Goal: Contribute content: Contribute content

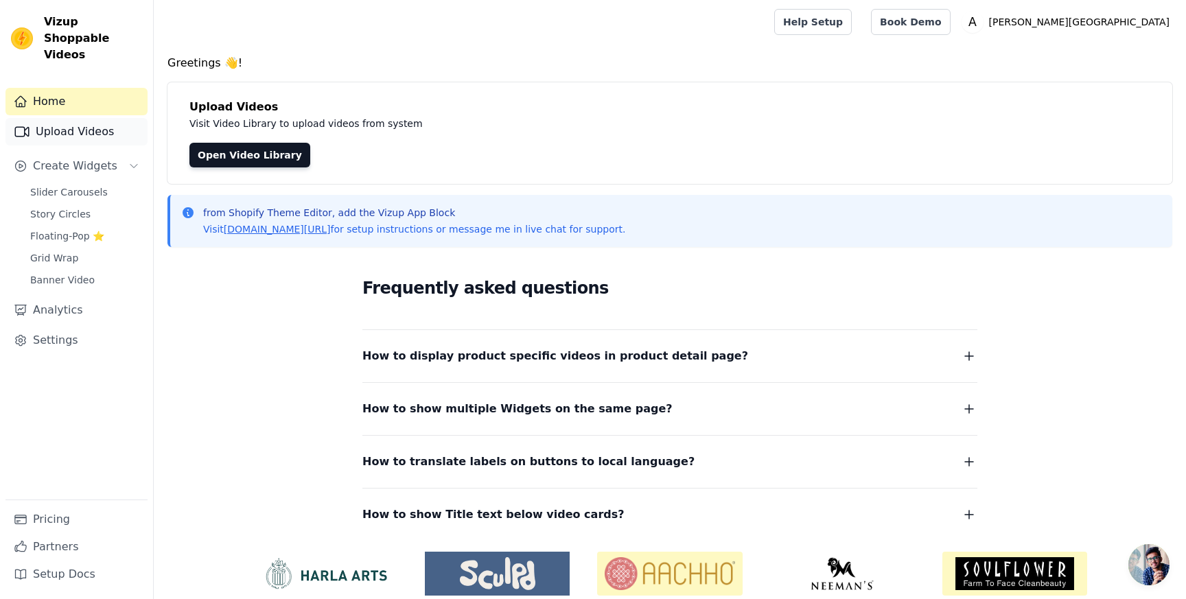
click at [88, 118] on link "Upload Videos" at bounding box center [76, 131] width 142 height 27
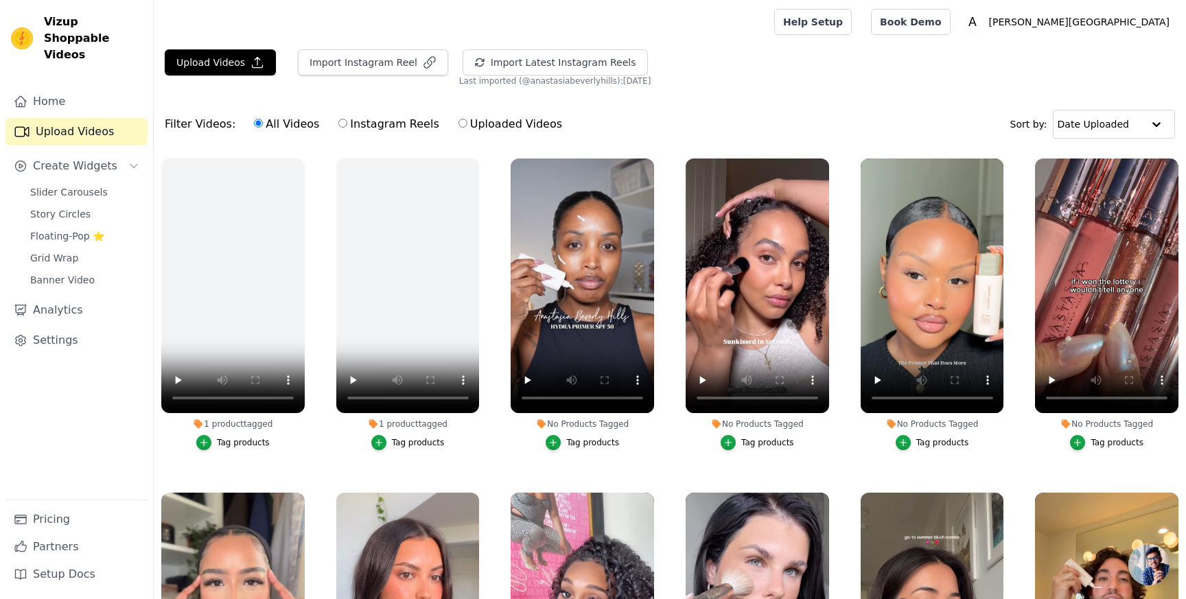
click at [458, 119] on label "Uploaded Videos" at bounding box center [510, 124] width 105 height 18
click at [458, 119] on input "Uploaded Videos" at bounding box center [462, 123] width 9 height 9
radio input "true"
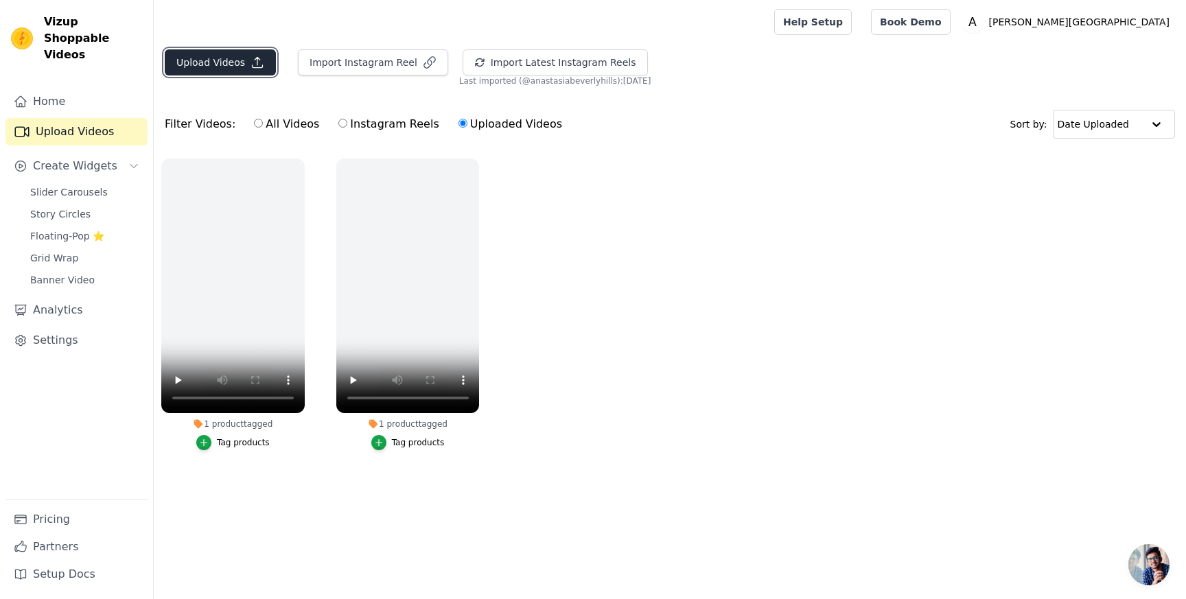
click at [231, 60] on button "Upload Videos" at bounding box center [220, 62] width 111 height 26
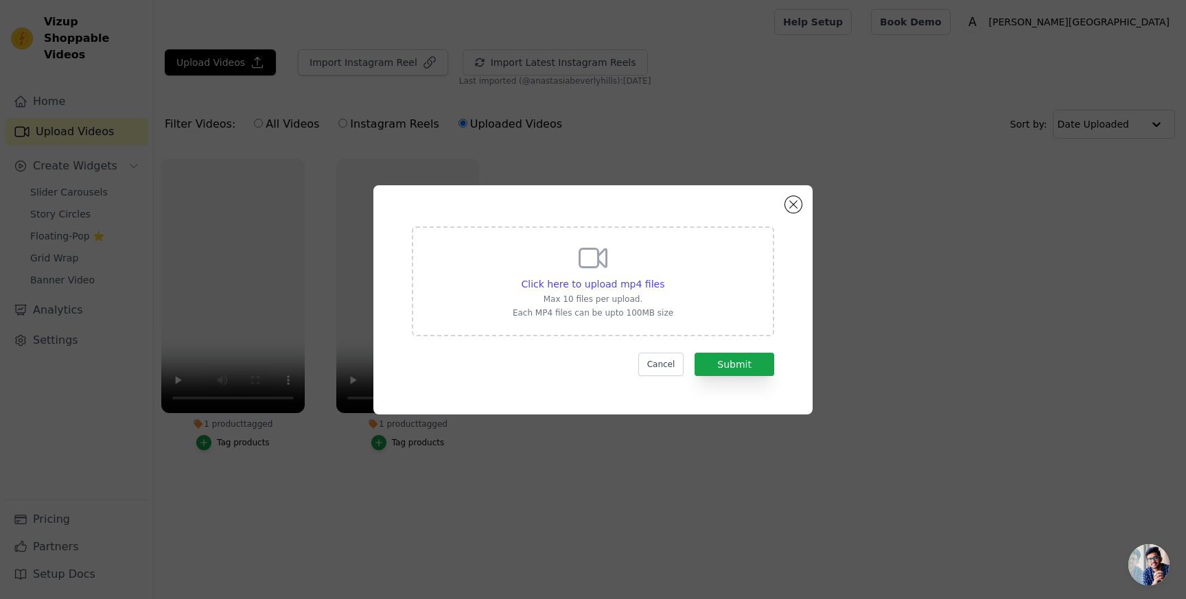
click at [592, 261] on icon at bounding box center [592, 258] width 33 height 33
click at [664, 277] on input "Click here to upload mp4 files Max 10 files per upload. Each MP4 files can be u…" at bounding box center [664, 277] width 1 height 1
type input "C:\fakepath\Anastasia_Micro-Stroke_Intro_9x16.mp4"
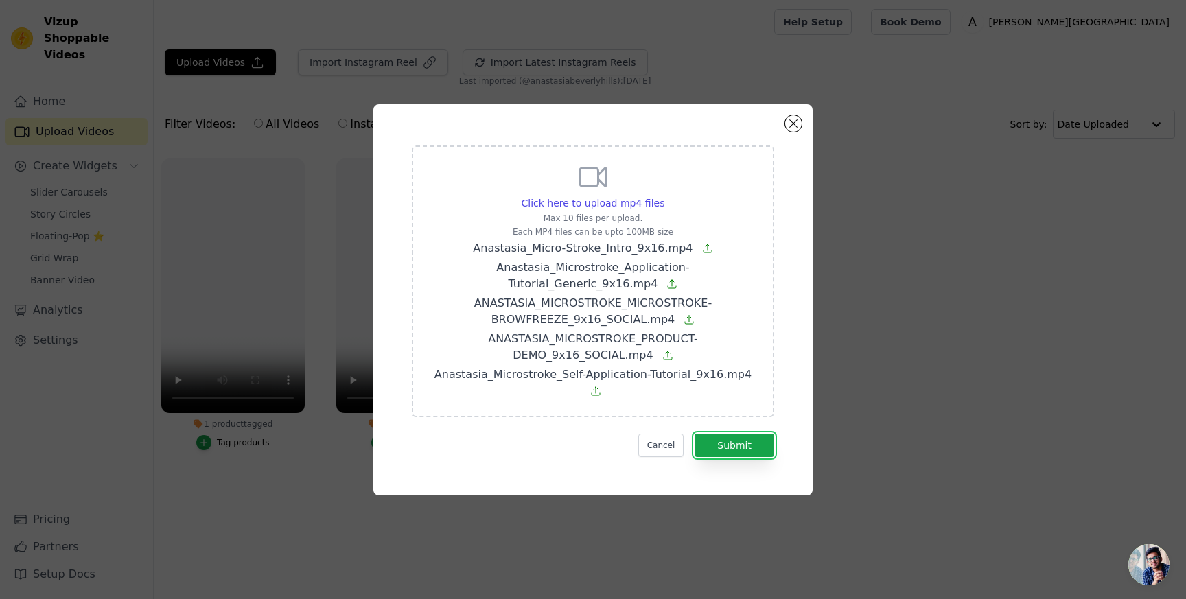
drag, startPoint x: 751, startPoint y: 431, endPoint x: 741, endPoint y: 423, distance: 12.7
click at [751, 434] on button "Submit" at bounding box center [735, 445] width 80 height 23
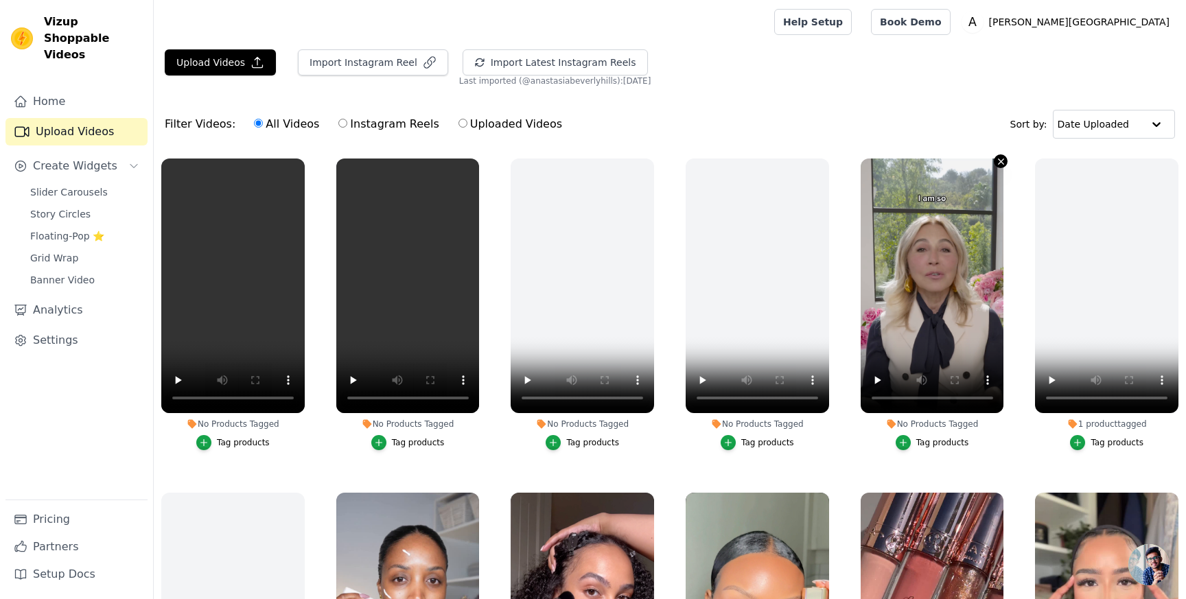
click at [999, 164] on icon "button" at bounding box center [1001, 161] width 5 height 5
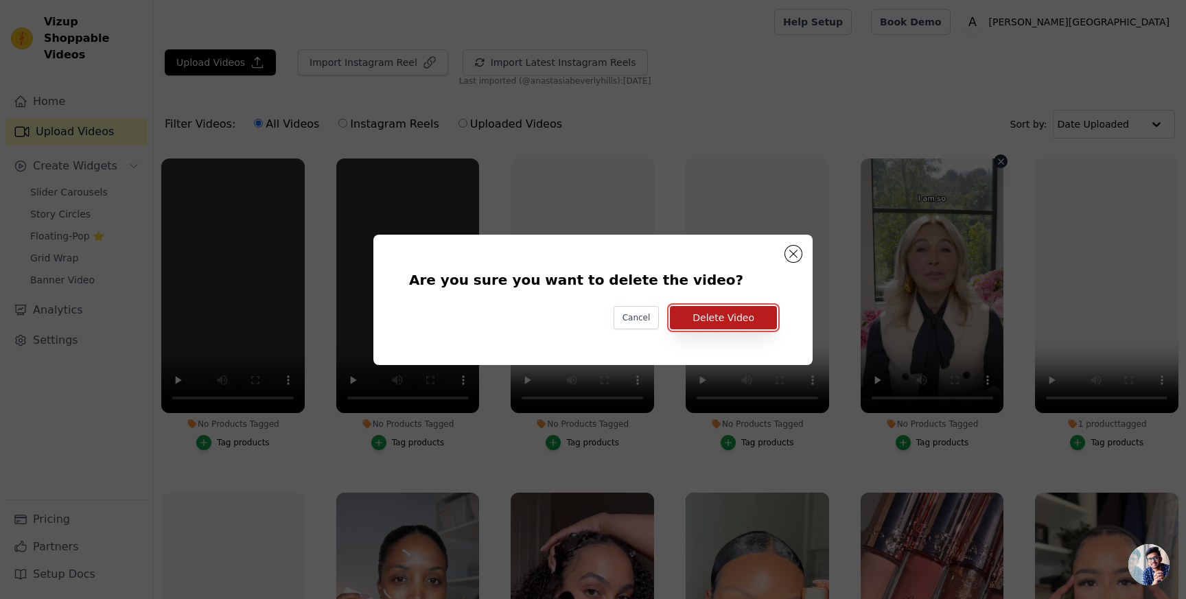
click at [716, 321] on button "Delete Video" at bounding box center [723, 317] width 107 height 23
